Goal: Task Accomplishment & Management: Complete application form

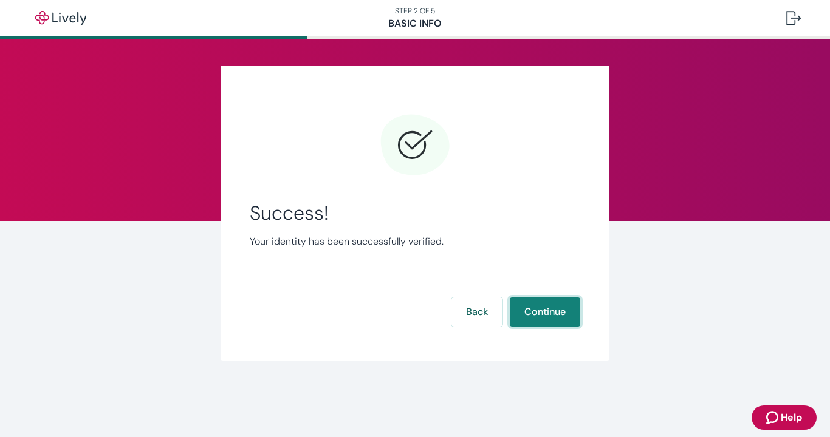
click at [550, 303] on button "Continue" at bounding box center [545, 312] width 70 height 29
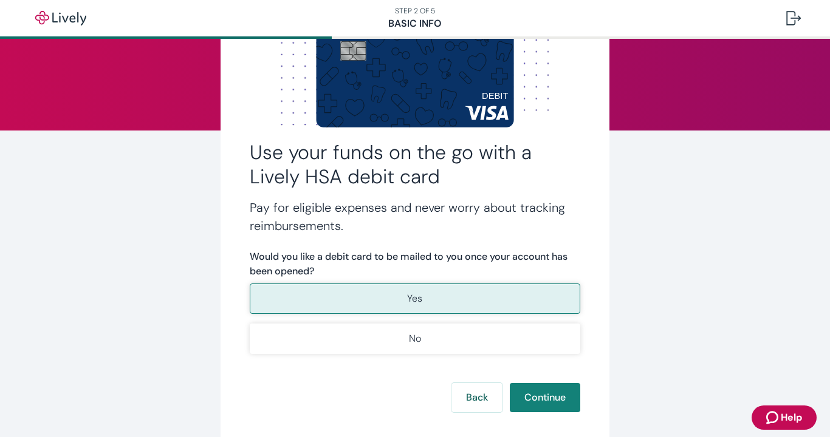
scroll to position [129, 0]
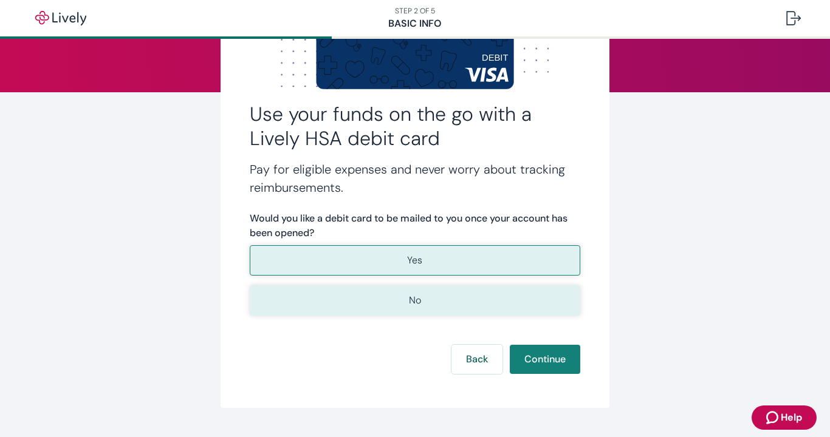
click at [451, 298] on button "No" at bounding box center [415, 300] width 330 height 30
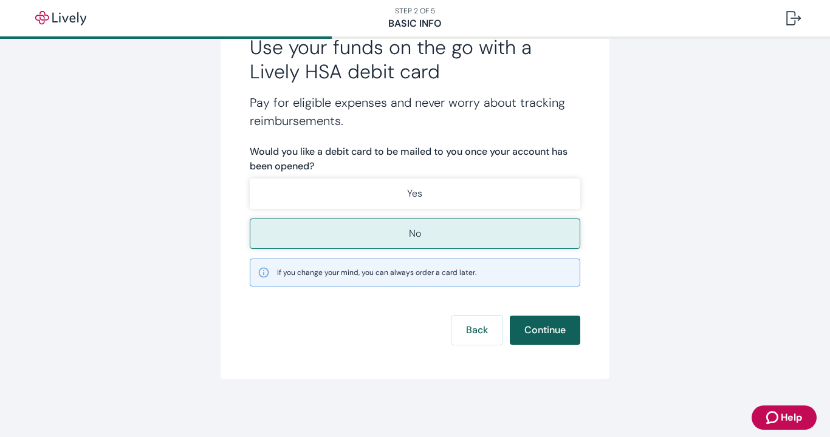
scroll to position [196, 0]
click at [557, 327] on button "Continue" at bounding box center [545, 330] width 70 height 29
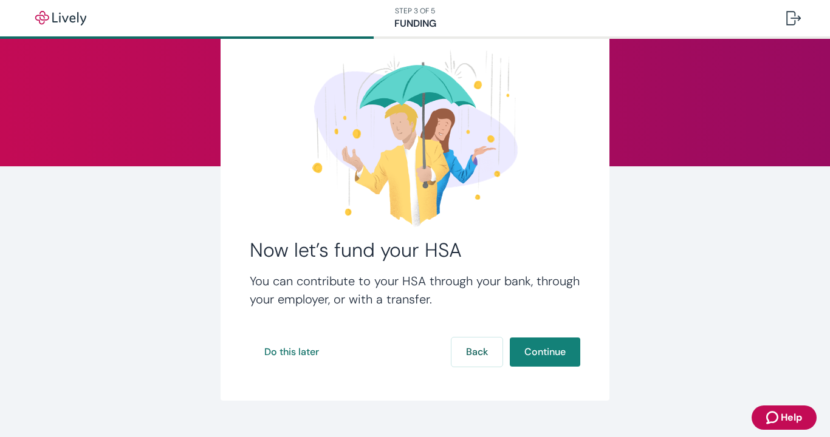
scroll to position [57, 0]
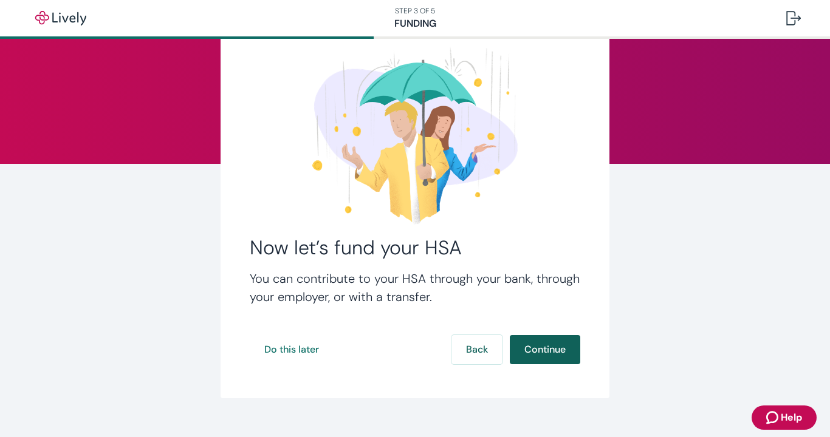
click at [531, 344] on button "Continue" at bounding box center [545, 349] width 70 height 29
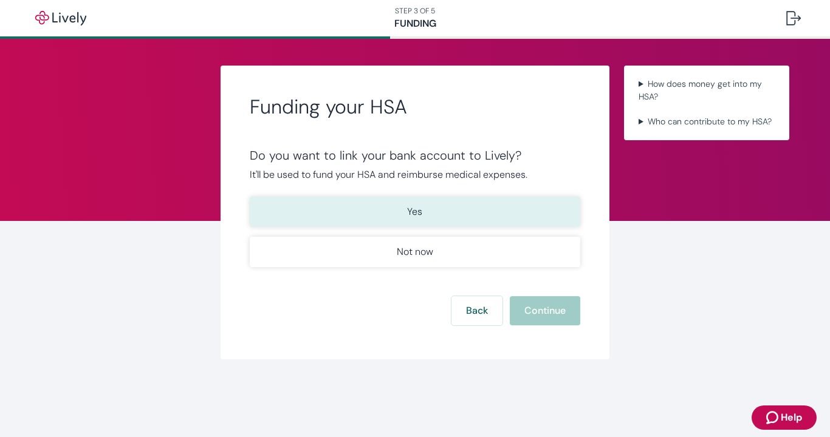
click at [363, 210] on button "Yes" at bounding box center [415, 212] width 330 height 30
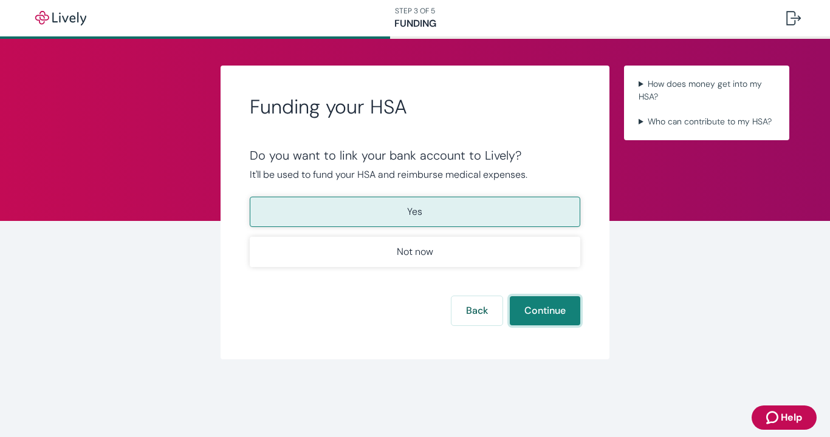
click at [543, 315] on button "Continue" at bounding box center [545, 310] width 70 height 29
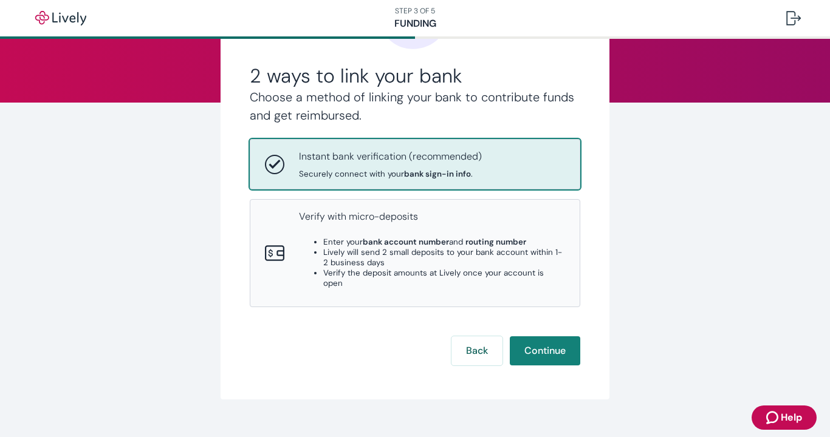
scroll to position [117, 0]
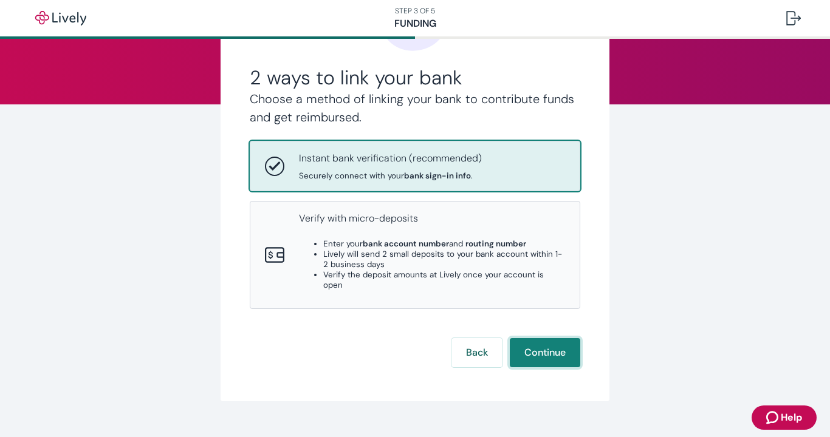
click at [548, 338] on button "Continue" at bounding box center [545, 352] width 70 height 29
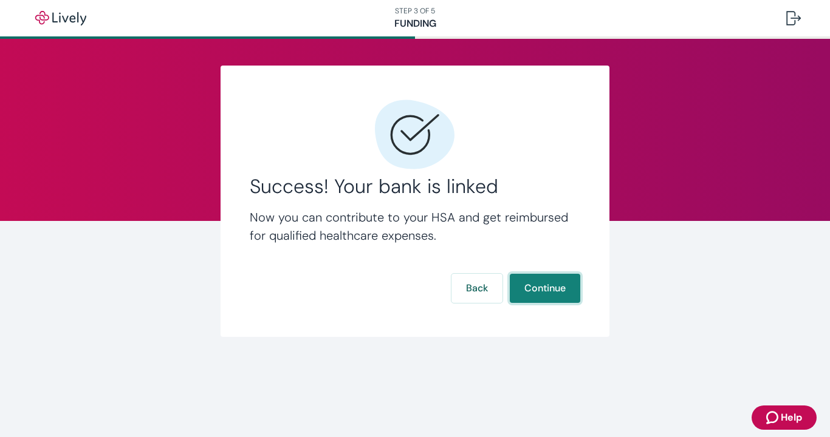
scroll to position [0, 0]
click at [545, 290] on button "Continue" at bounding box center [545, 288] width 70 height 29
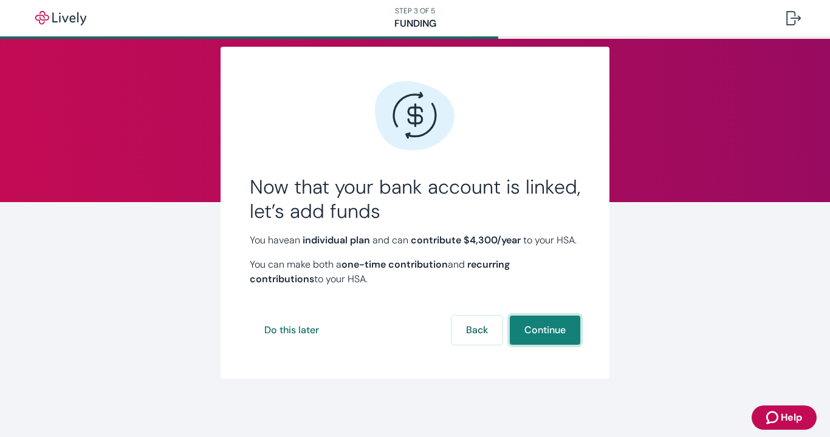
scroll to position [33, 0]
click at [538, 324] on button "Continue" at bounding box center [545, 330] width 70 height 29
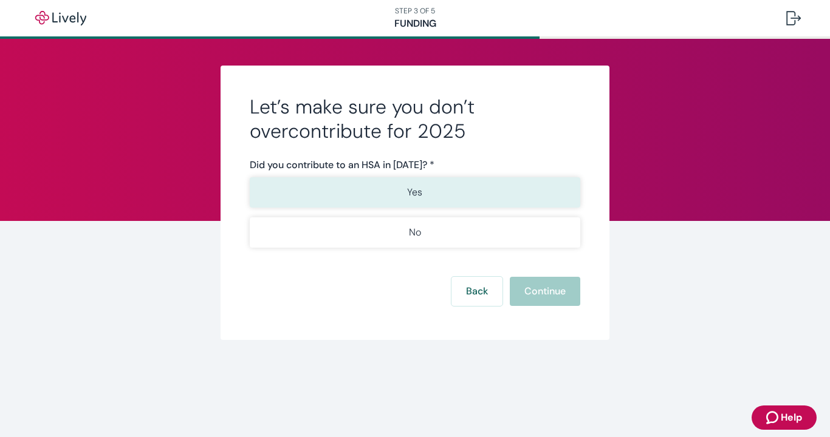
click at [381, 190] on button "Yes" at bounding box center [415, 192] width 330 height 30
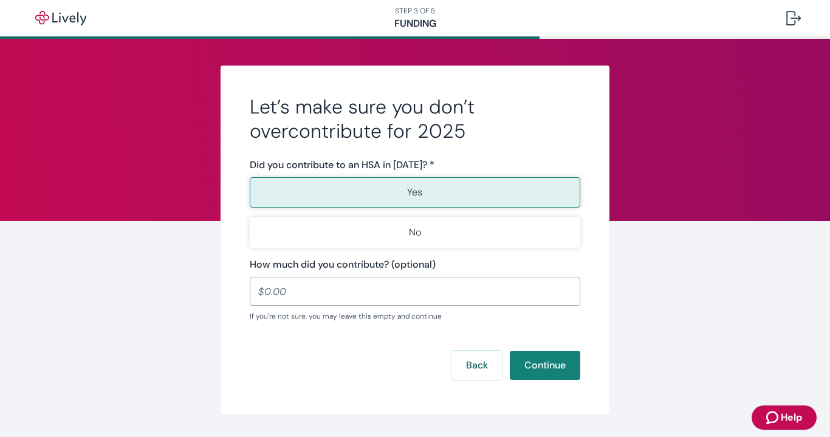
click at [329, 297] on input "How much did you contribute? (optional)" at bounding box center [415, 291] width 330 height 24
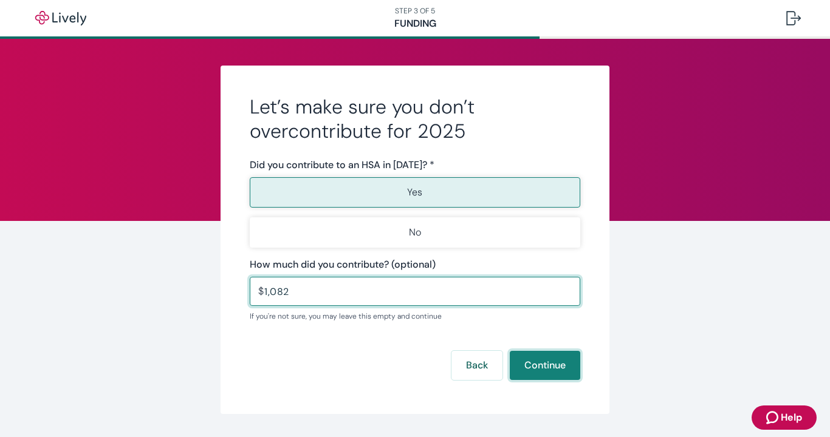
type input "1,082.00"
click at [537, 363] on button "Continue" at bounding box center [545, 365] width 70 height 29
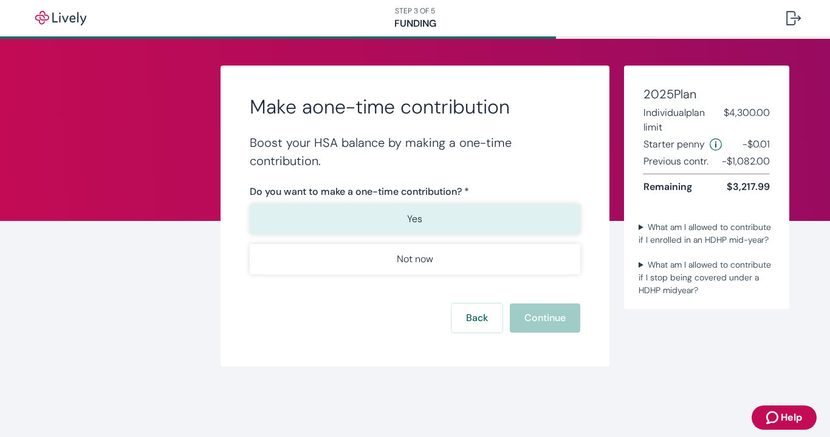
click at [414, 217] on p "Yes" at bounding box center [414, 219] width 15 height 15
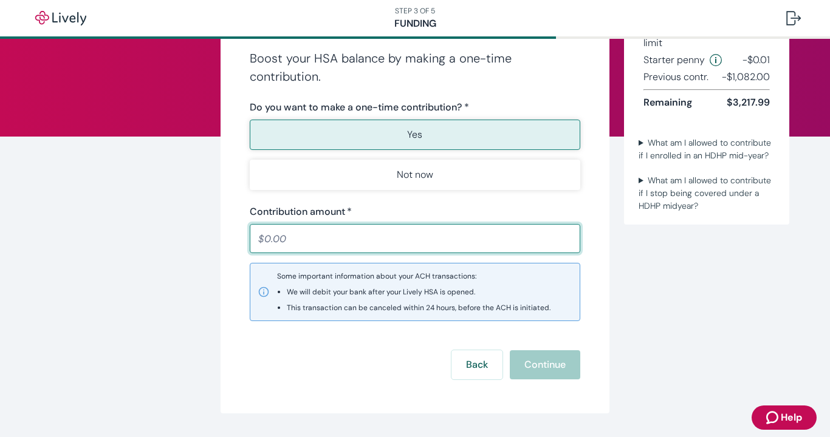
scroll to position [86, 0]
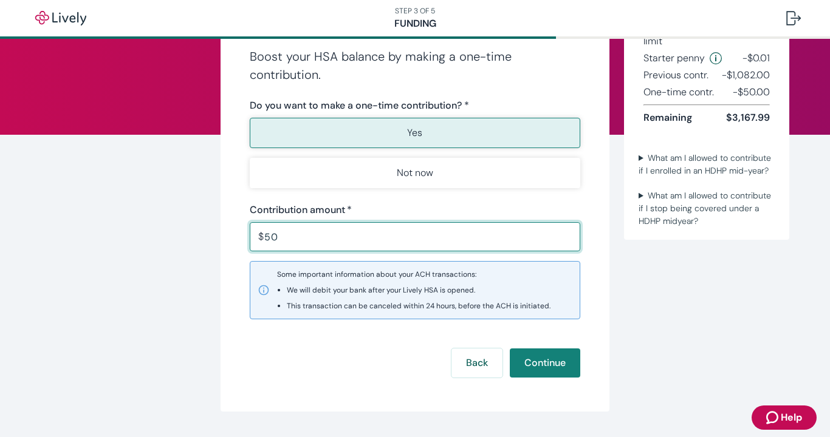
type input "5"
type input "1,000.00"
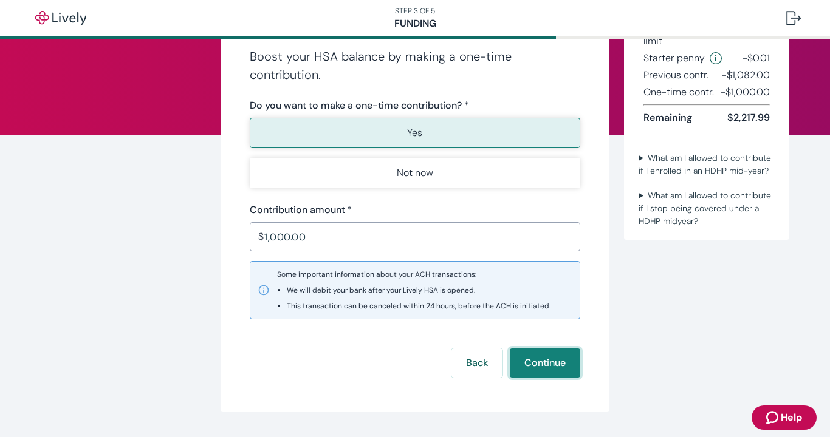
click at [545, 358] on button "Continue" at bounding box center [545, 363] width 70 height 29
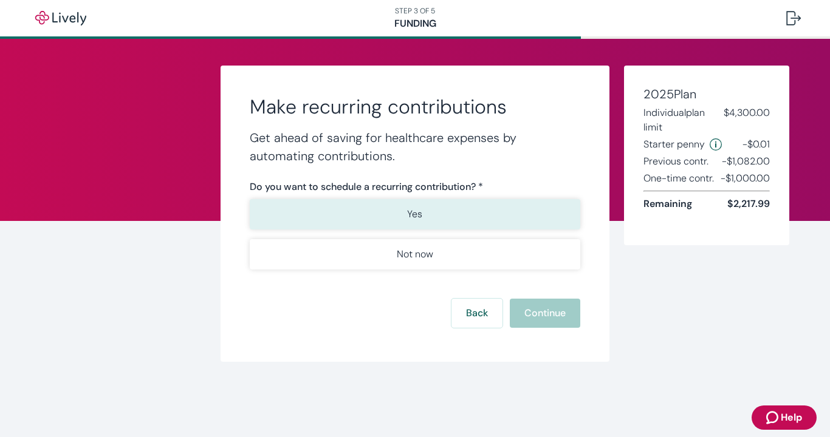
click at [397, 206] on button "Yes" at bounding box center [415, 214] width 330 height 30
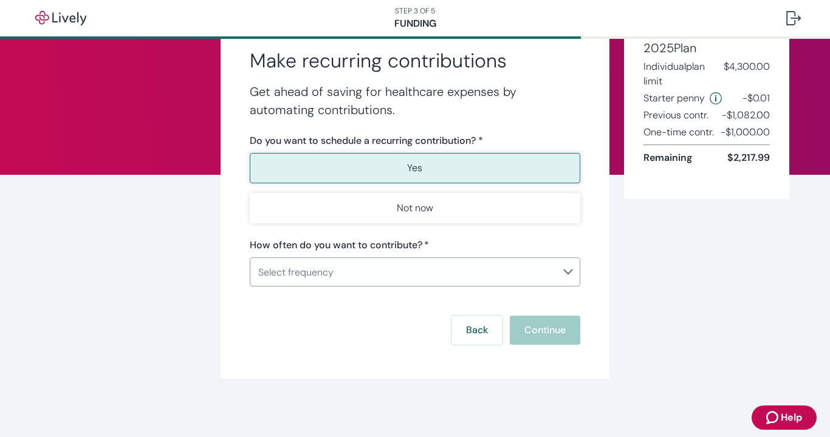
scroll to position [46, 0]
click at [349, 275] on body "STEP 3 OF 5 Funding Make recurring contributions Get ahead of saving for health…" at bounding box center [415, 218] width 830 height 437
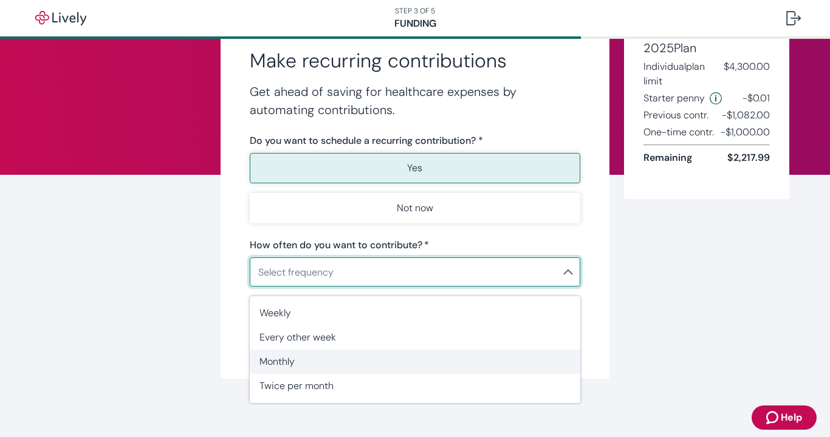
click at [326, 370] on li "Monthly" at bounding box center [415, 362] width 330 height 24
type input "Monthly"
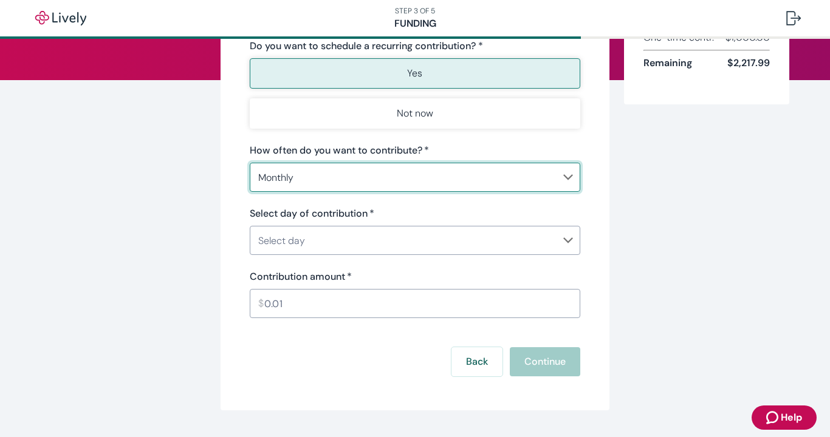
scroll to position [143, 0]
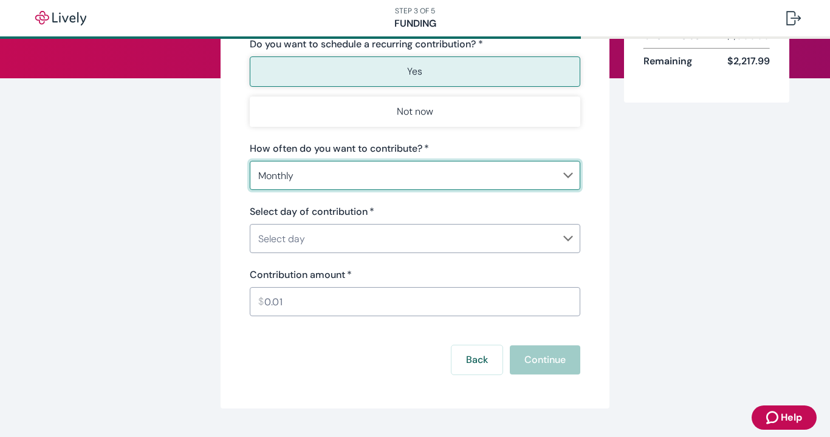
click at [364, 243] on body "STEP 3 OF 5 Funding Make recurring contributions Get ahead of saving for health…" at bounding box center [415, 218] width 830 height 437
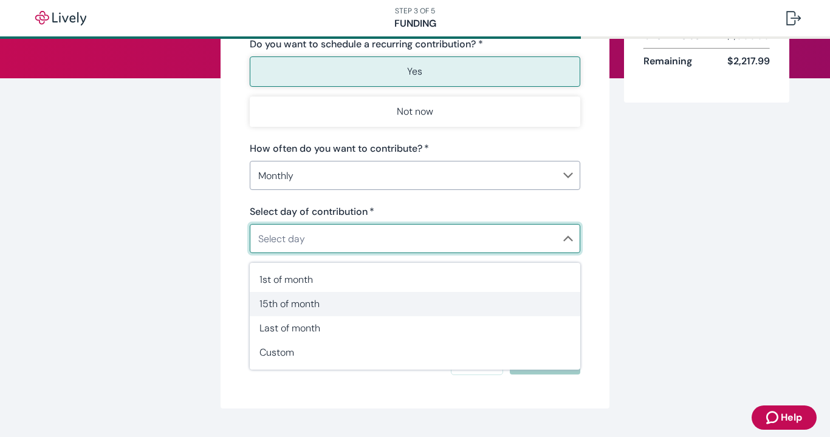
click at [351, 304] on span "15th of month" at bounding box center [414, 304] width 311 height 15
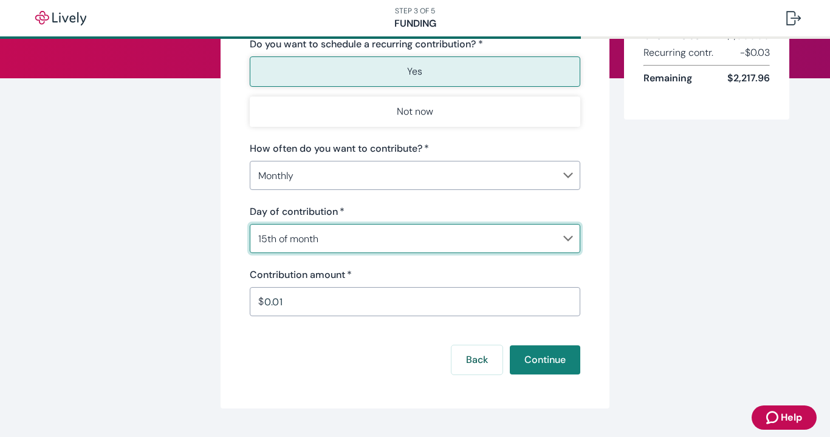
type input "Monthly15th"
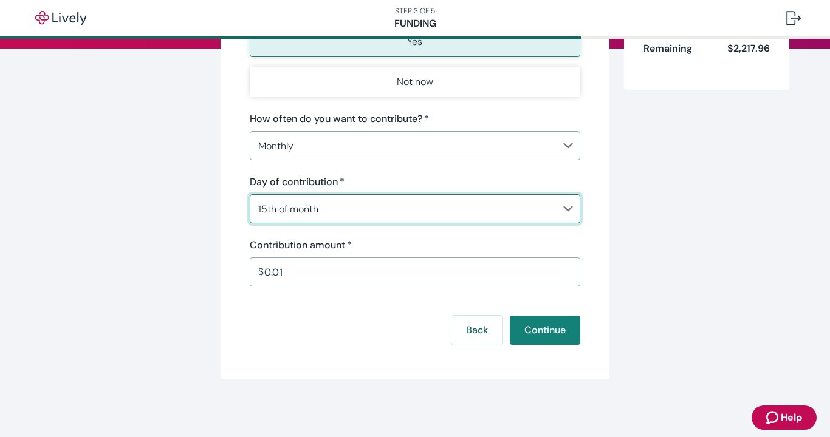
scroll to position [172, 0]
click at [341, 275] on input "0.01" at bounding box center [422, 272] width 316 height 24
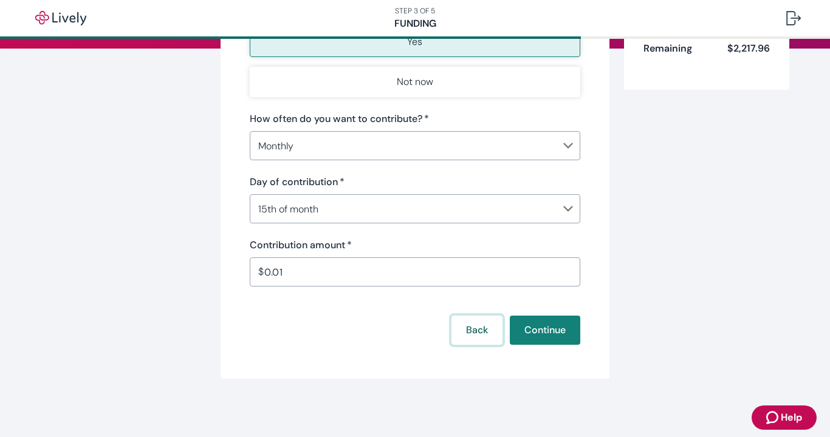
click at [482, 323] on button "Back" at bounding box center [476, 330] width 51 height 29
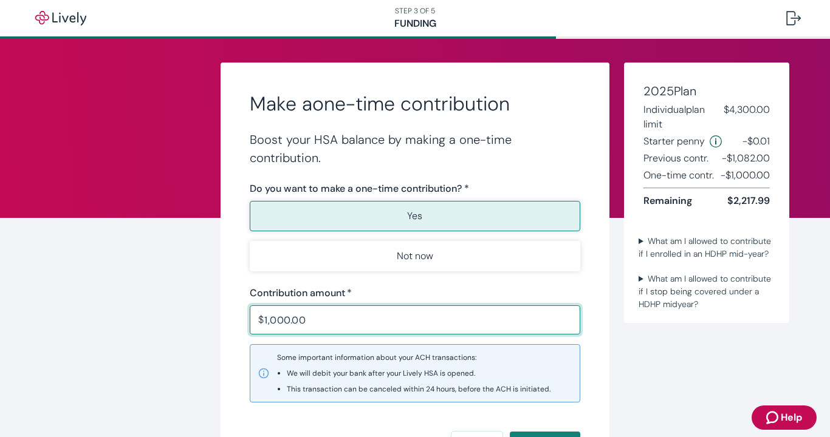
scroll to position [1, 0]
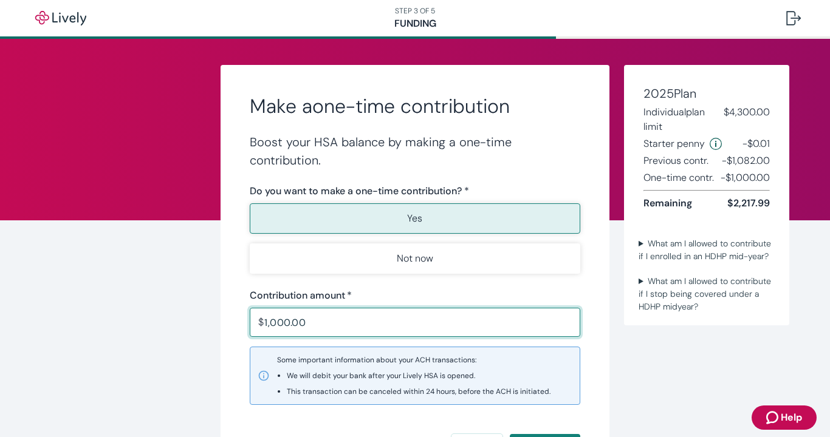
click at [321, 319] on input "1,000.00" at bounding box center [422, 322] width 316 height 24
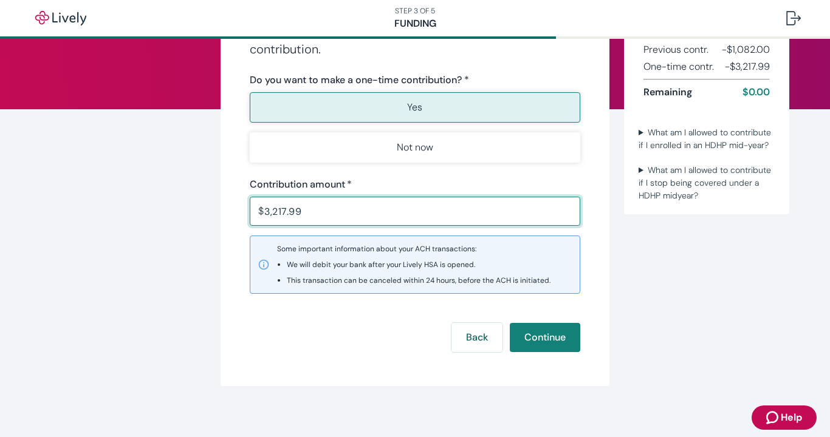
scroll to position [114, 0]
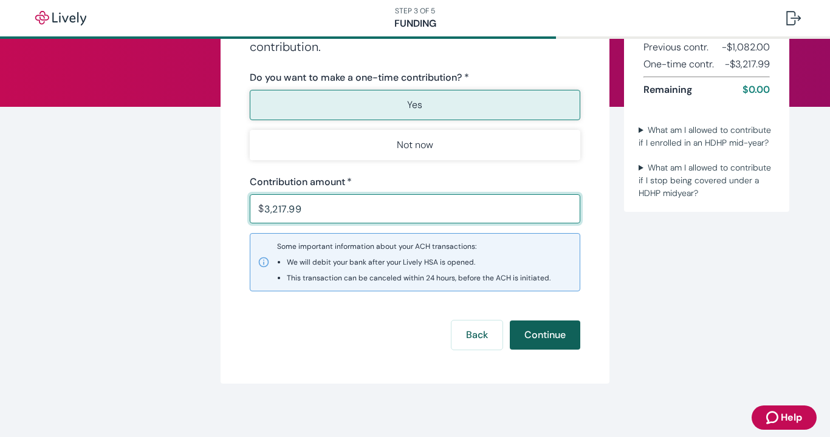
type input "3,217.99"
click at [533, 329] on button "Continue" at bounding box center [545, 335] width 70 height 29
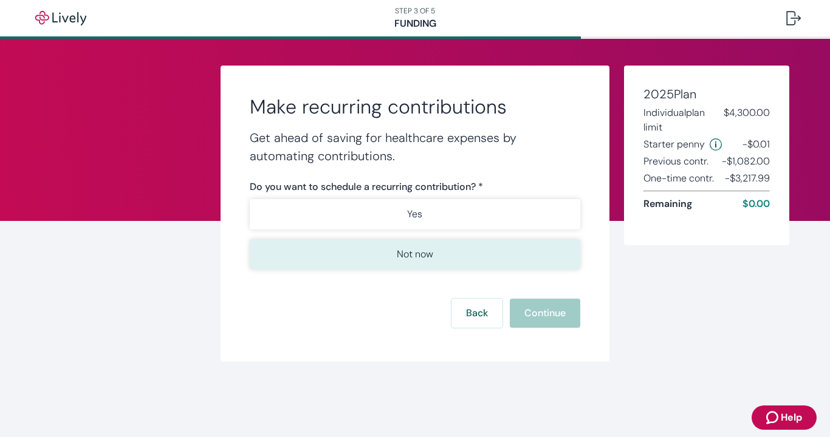
click at [442, 261] on button "Not now" at bounding box center [415, 254] width 330 height 30
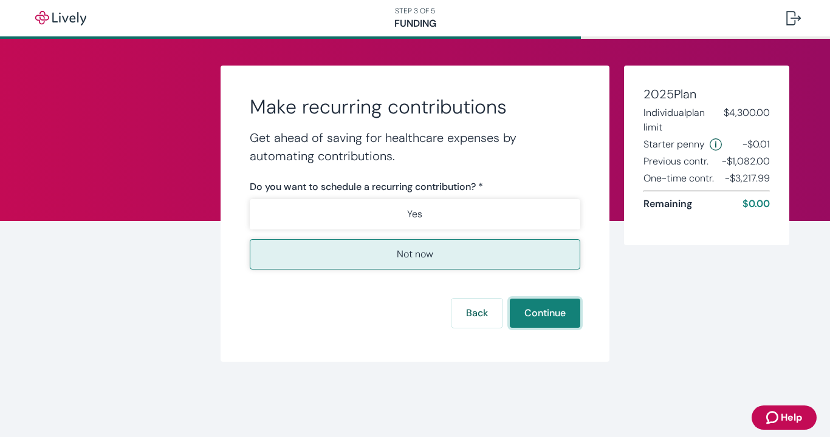
click at [546, 316] on button "Continue" at bounding box center [545, 313] width 70 height 29
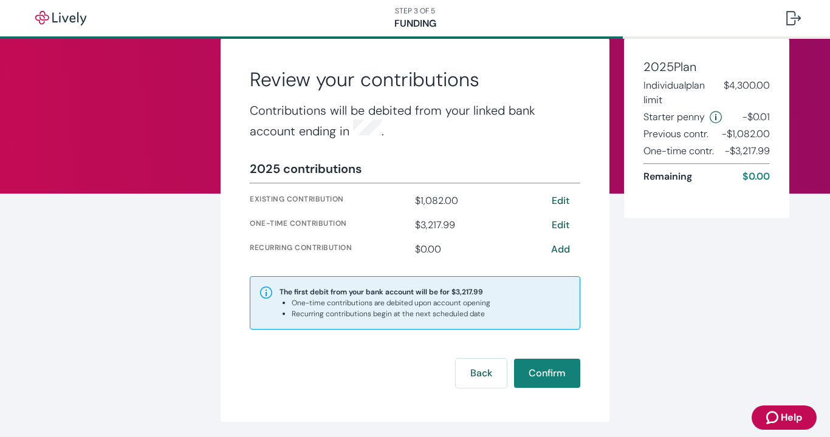
scroll to position [30, 0]
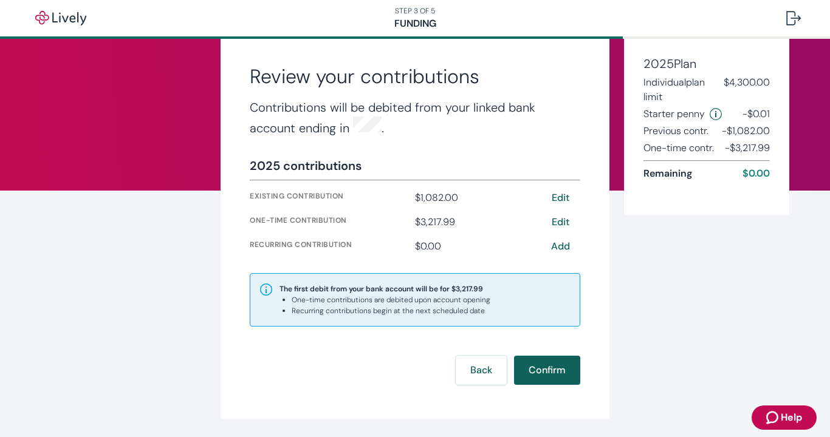
click at [539, 368] on button "Confirm" at bounding box center [547, 370] width 66 height 29
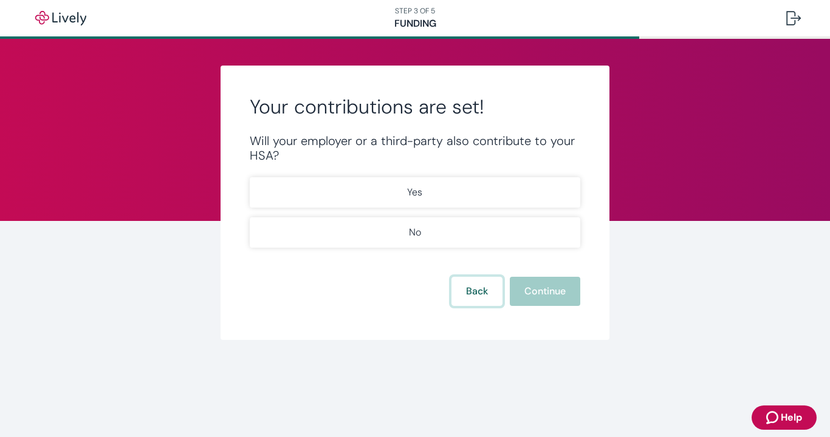
click at [463, 295] on button "Back" at bounding box center [476, 291] width 51 height 29
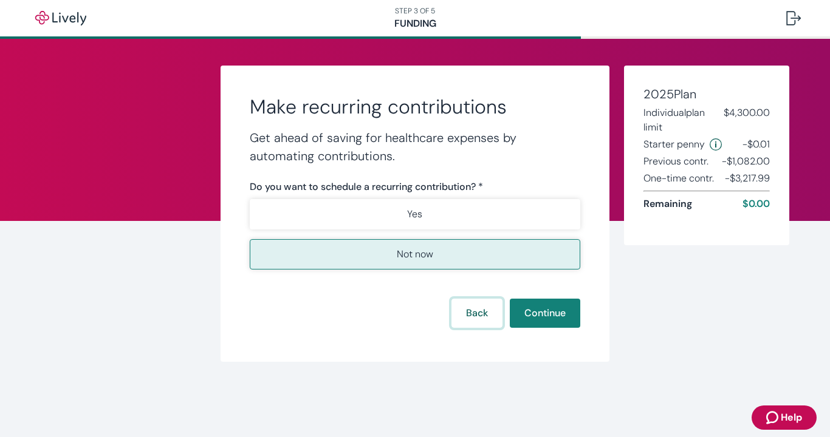
click at [474, 309] on button "Back" at bounding box center [476, 313] width 51 height 29
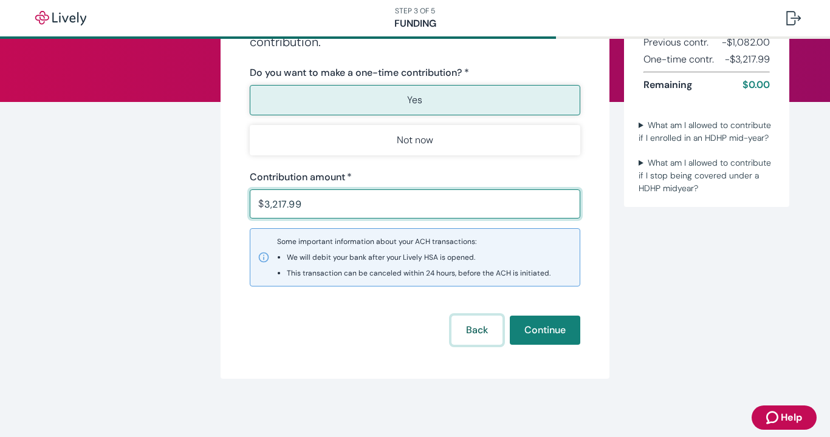
scroll to position [119, 0]
click at [485, 332] on button "Back" at bounding box center [476, 330] width 51 height 29
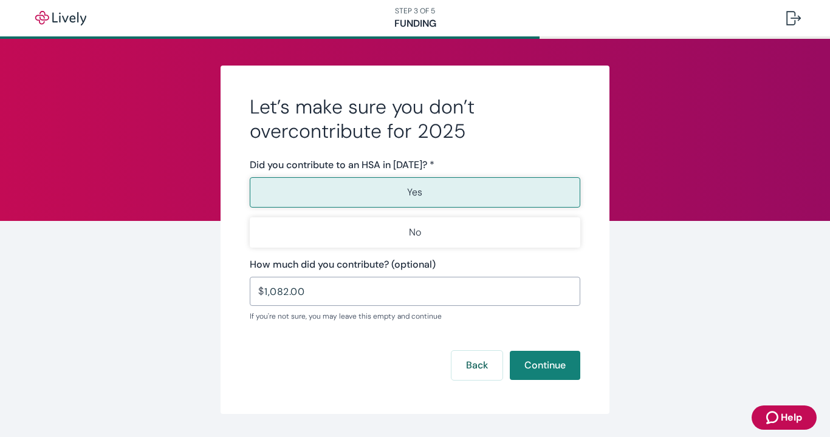
click at [367, 280] on input "1,082.00" at bounding box center [422, 291] width 316 height 24
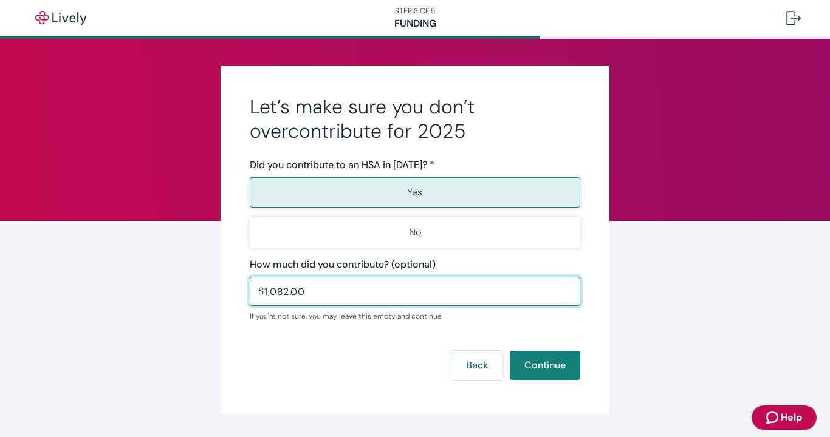
click at [367, 280] on input "1,082.00" at bounding box center [422, 291] width 316 height 24
type input "1"
type input "1,622.55"
click at [544, 371] on button "Continue" at bounding box center [545, 365] width 70 height 29
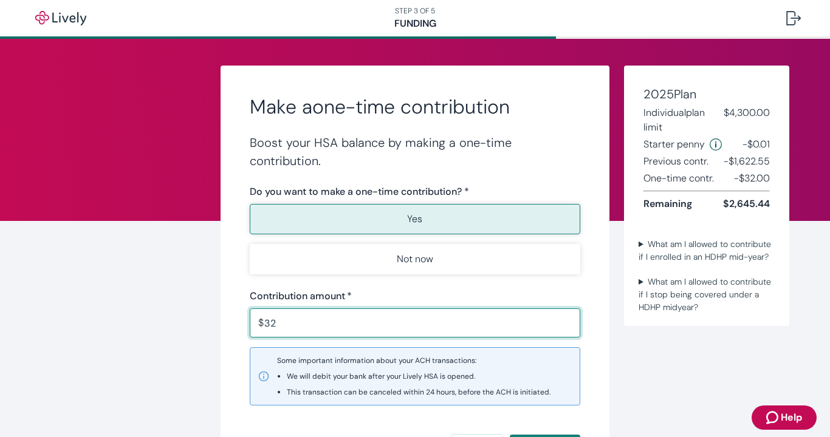
type input "3"
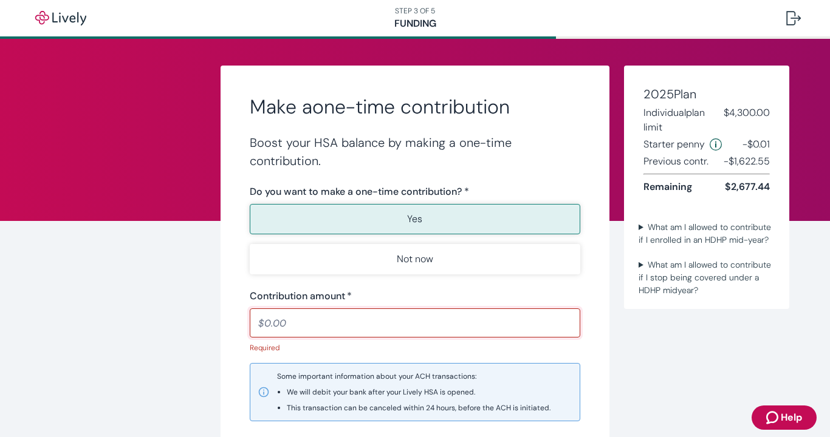
click at [451, 298] on div "Contribution amount   *" at bounding box center [415, 296] width 330 height 15
click at [642, 227] on summary "What am I allowed to contribute if I enrolled in an HDHP mid-year?" at bounding box center [706, 234] width 146 height 30
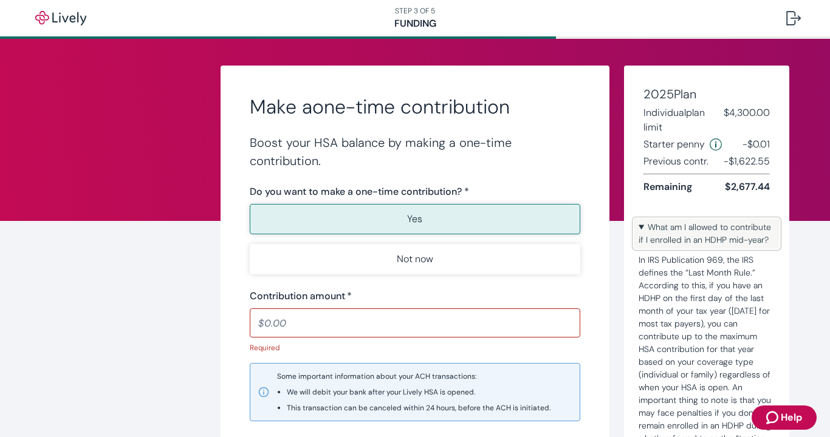
click at [642, 227] on summary "What am I allowed to contribute if I enrolled in an HDHP mid-year?" at bounding box center [706, 234] width 146 height 30
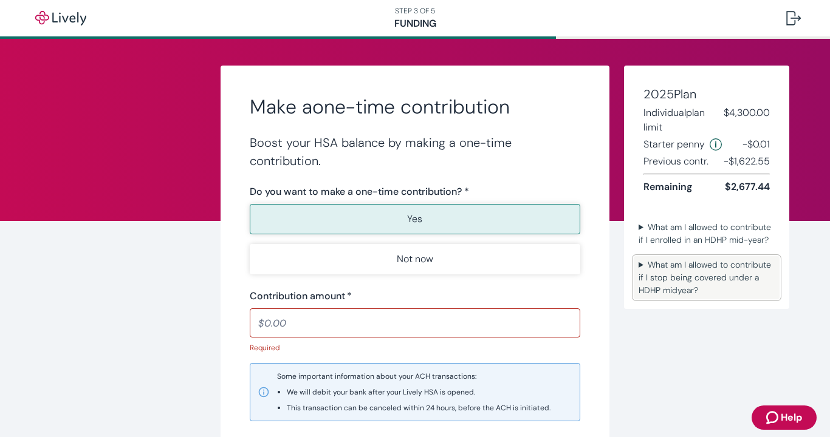
click at [636, 278] on summary "What am I allowed to contribute if I stop being covered under a HDHP midyear?" at bounding box center [706, 277] width 146 height 43
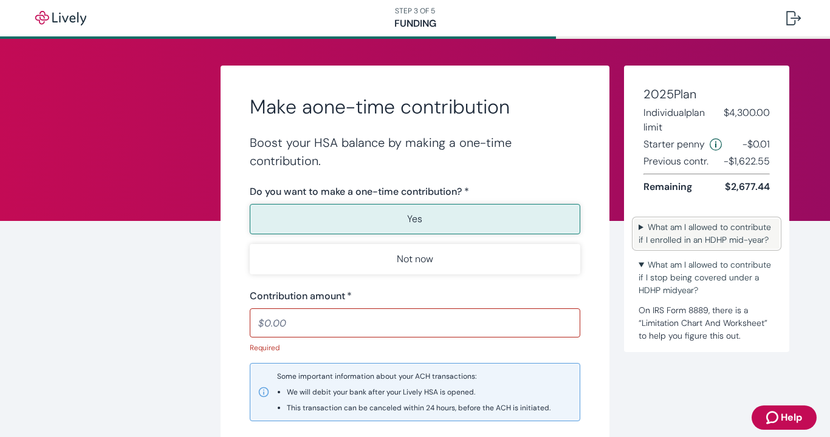
click at [640, 222] on summary "What am I allowed to contribute if I enrolled in an HDHP mid-year?" at bounding box center [706, 234] width 146 height 30
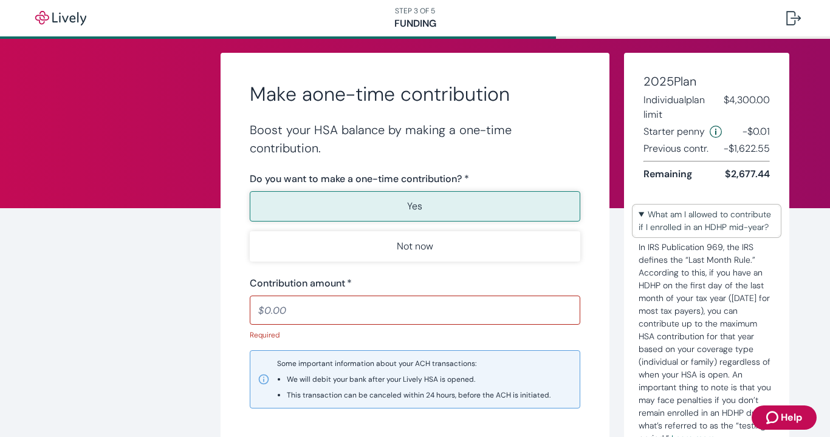
scroll to position [12, 0]
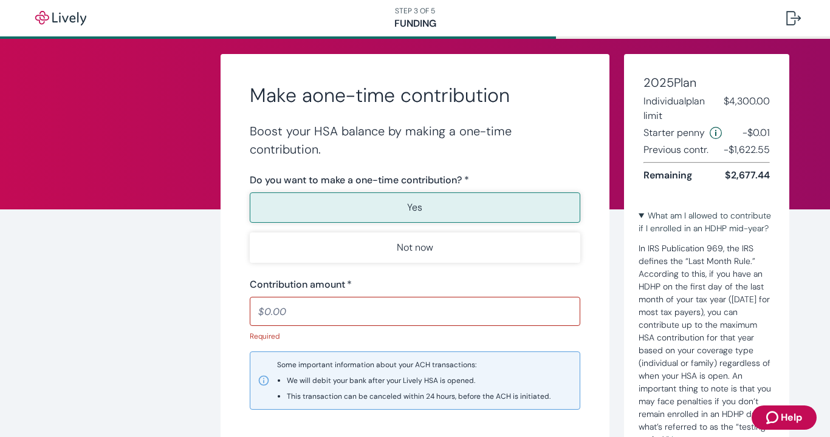
click at [297, 312] on input "Contribution amount   *" at bounding box center [415, 311] width 330 height 24
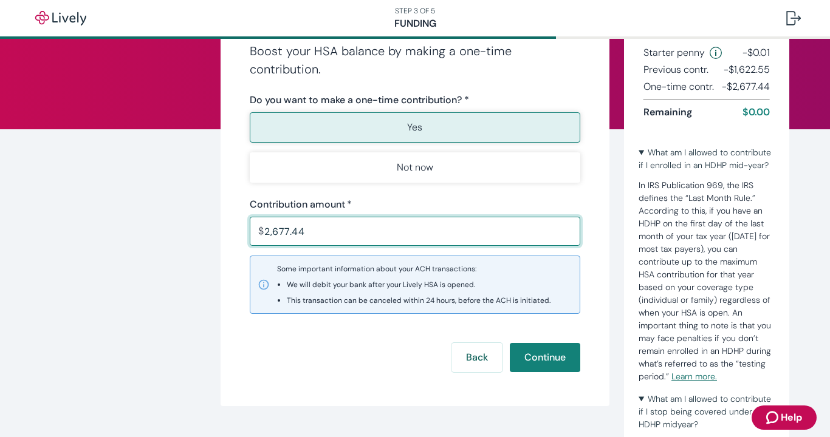
scroll to position [111, 0]
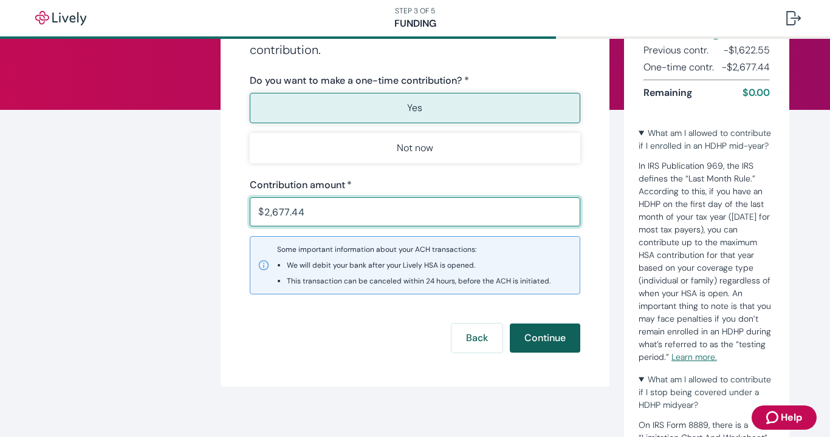
type input "2,677.44"
click at [537, 333] on button "Continue" at bounding box center [545, 338] width 70 height 29
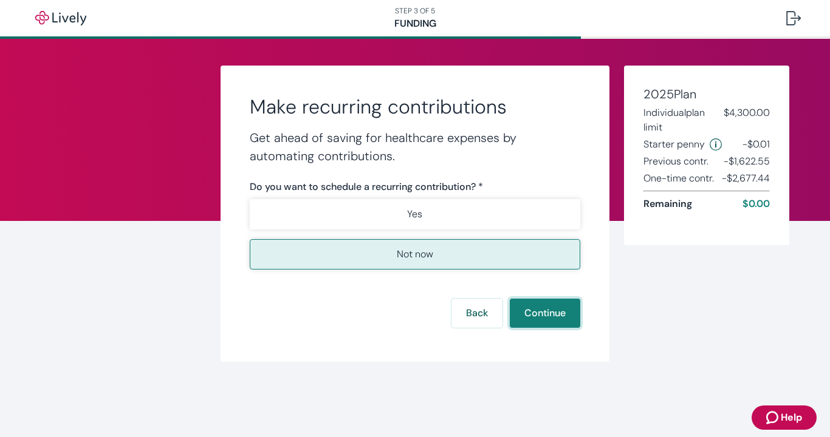
click at [532, 308] on button "Continue" at bounding box center [545, 313] width 70 height 29
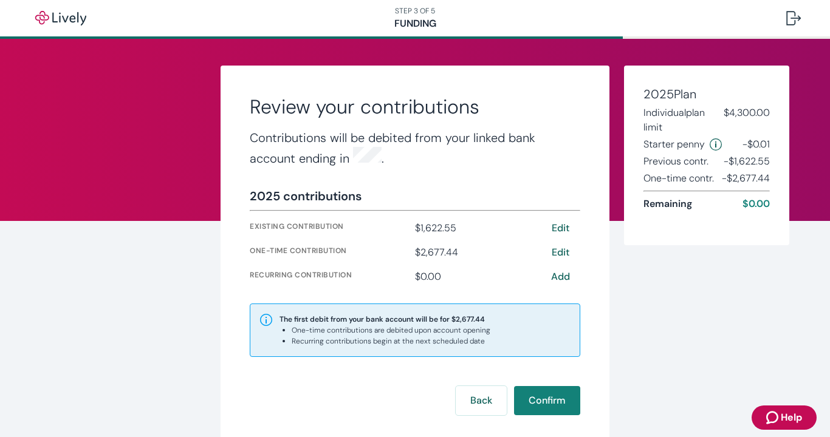
scroll to position [49, 0]
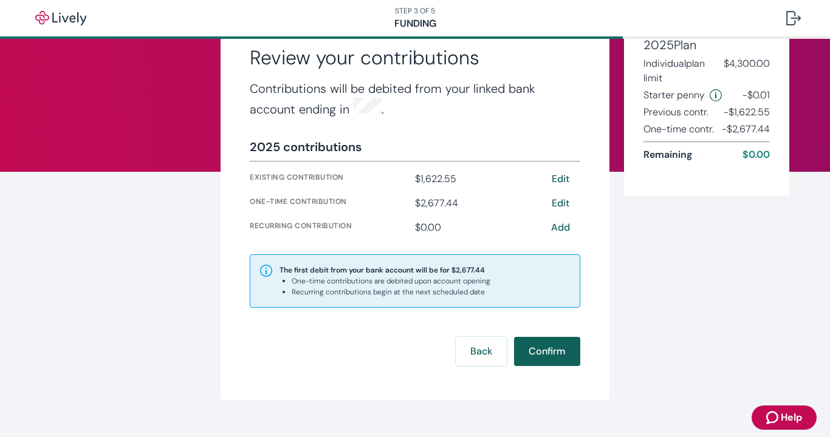
click at [537, 353] on button "Confirm" at bounding box center [547, 351] width 66 height 29
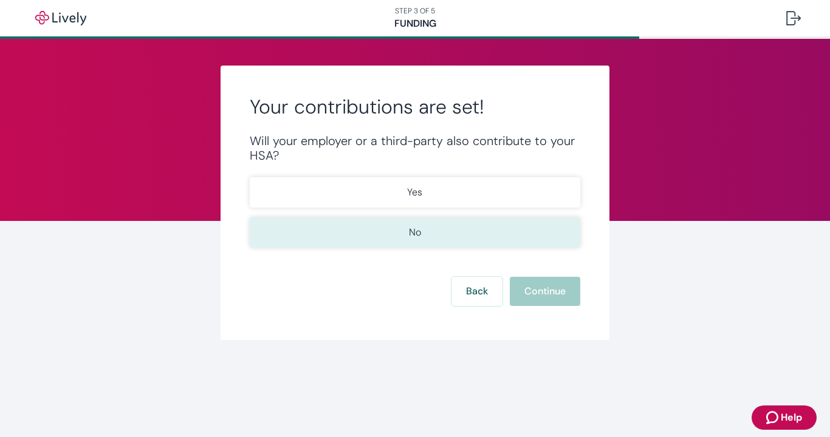
click at [418, 232] on p "No" at bounding box center [415, 232] width 12 height 15
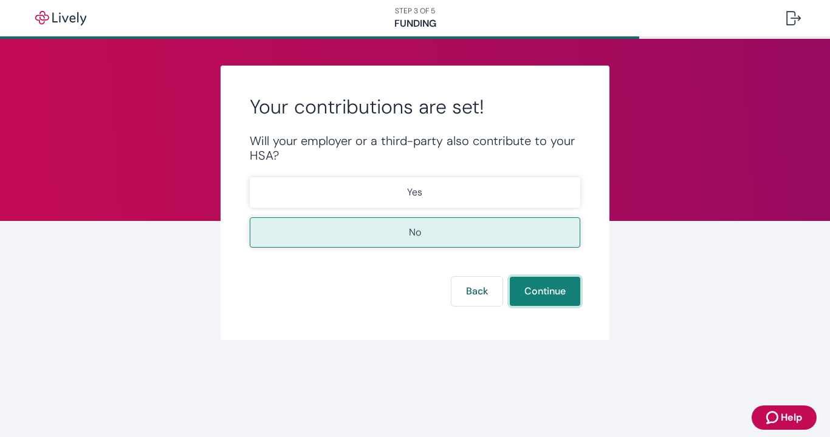
click at [533, 293] on button "Continue" at bounding box center [545, 291] width 70 height 29
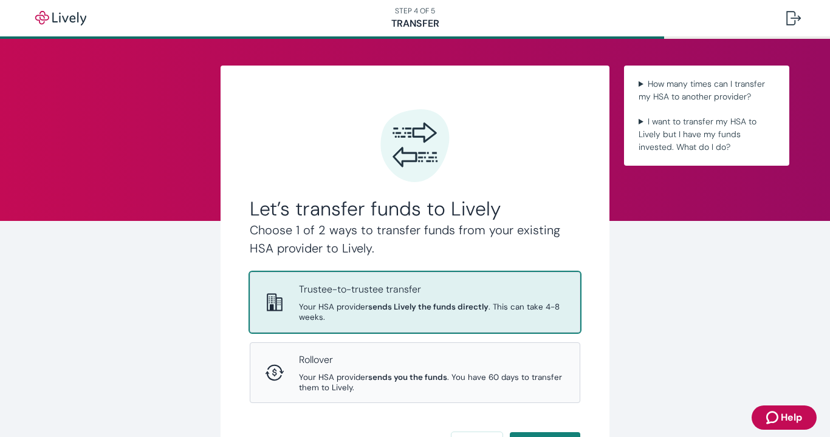
scroll to position [62, 0]
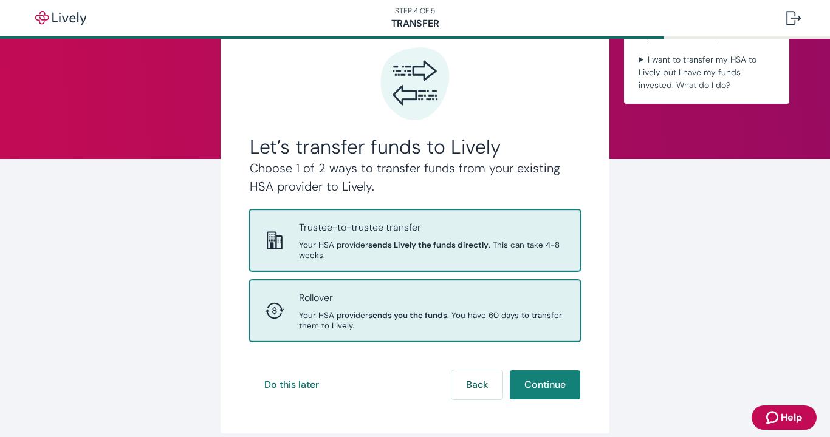
click at [462, 292] on p "Rollover" at bounding box center [432, 298] width 266 height 15
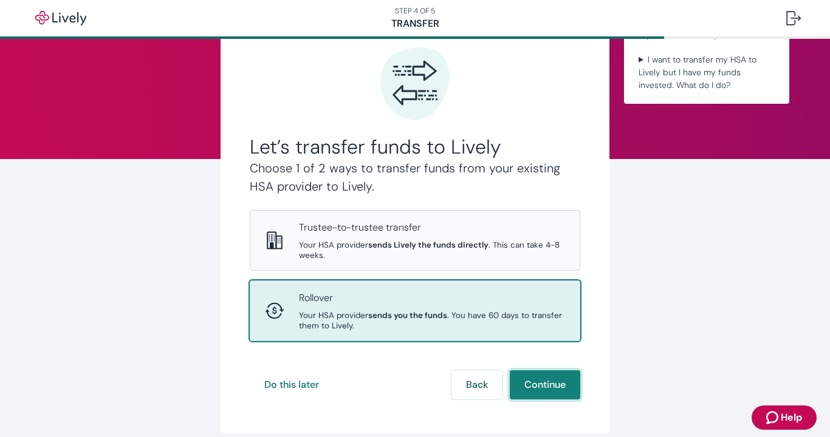
click at [536, 370] on button "Continue" at bounding box center [545, 384] width 70 height 29
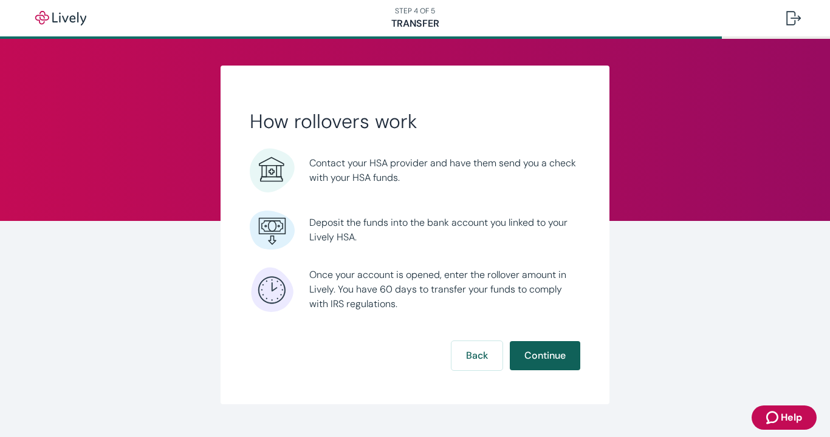
click at [529, 368] on button "Continue" at bounding box center [545, 355] width 70 height 29
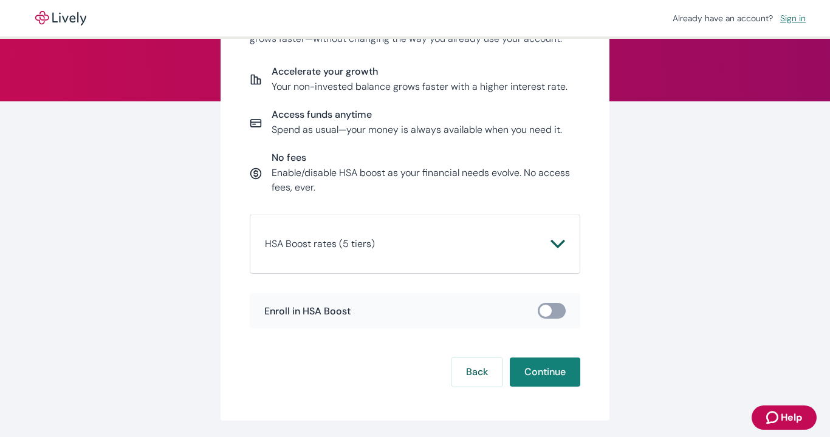
scroll to position [102, 0]
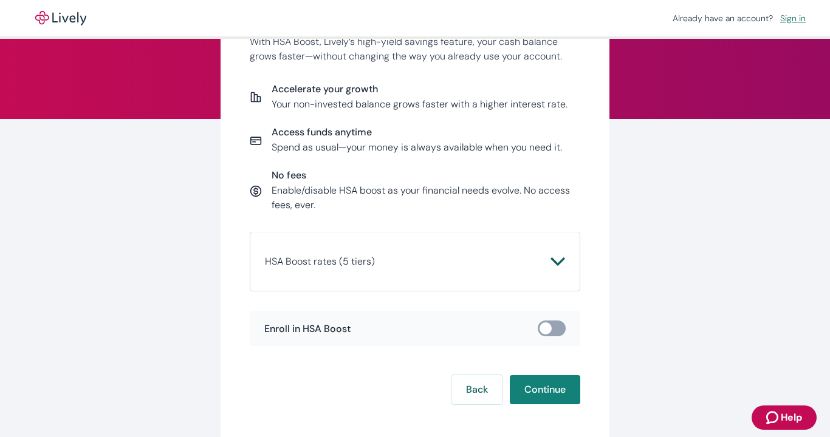
click at [462, 268] on span "HSA Boost rates (5 tiers)" at bounding box center [407, 261] width 285 height 15
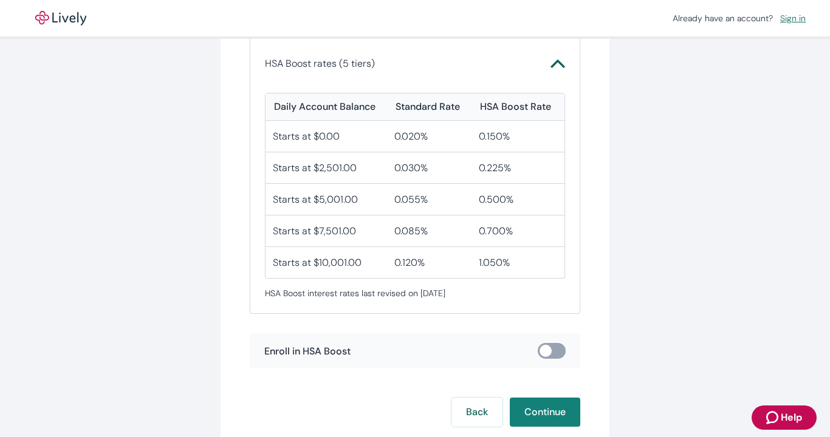
scroll to position [321, 0]
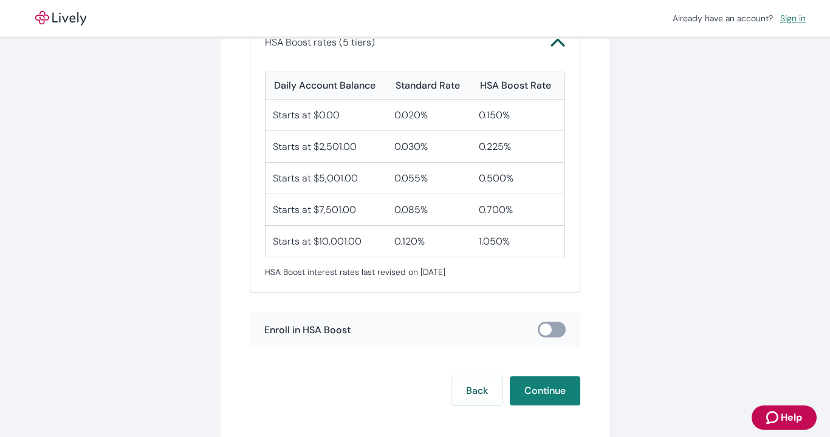
click at [553, 336] on div "Enroll in HSA Boost" at bounding box center [415, 329] width 330 height 35
click at [550, 329] on input "checkbox" at bounding box center [545, 330] width 36 height 12
checkbox input "true"
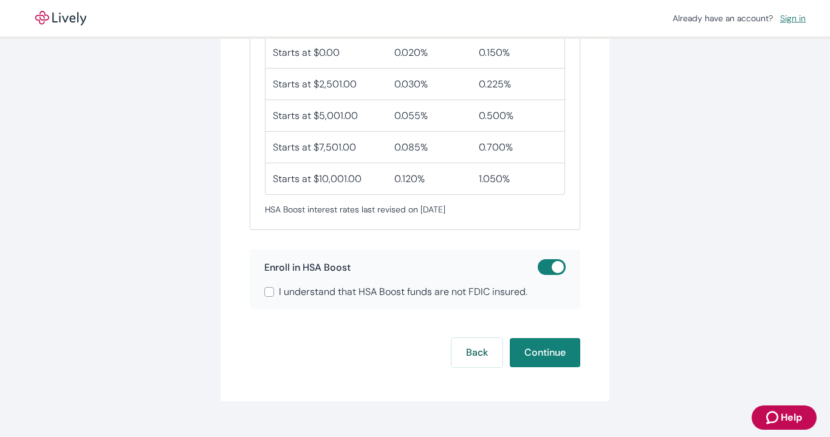
scroll to position [385, 0]
click at [270, 290] on input "I understand that HSA Boost funds are not FDIC insured." at bounding box center [269, 291] width 10 height 10
checkbox input "true"
click at [554, 344] on button "Continue" at bounding box center [545, 351] width 70 height 29
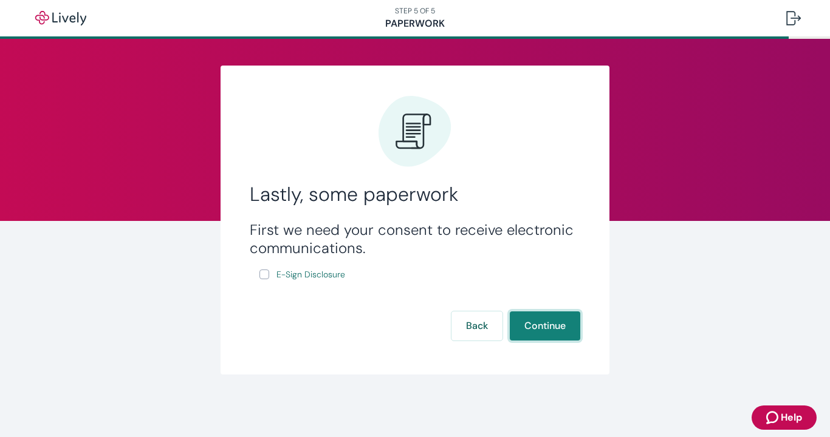
click at [538, 332] on button "Continue" at bounding box center [545, 326] width 70 height 29
click at [316, 274] on span "E-Sign Disclosure" at bounding box center [310, 274] width 69 height 13
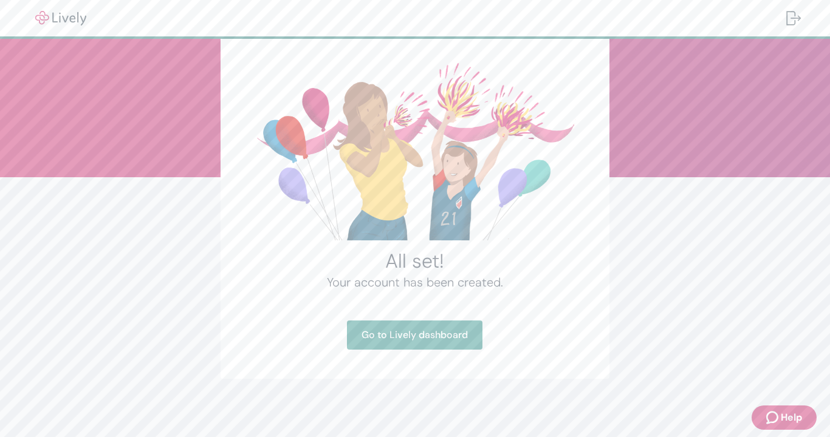
scroll to position [44, 0]
click at [442, 341] on link "Go to Lively dashboard" at bounding box center [414, 335] width 135 height 29
